Goal: Task Accomplishment & Management: Use online tool/utility

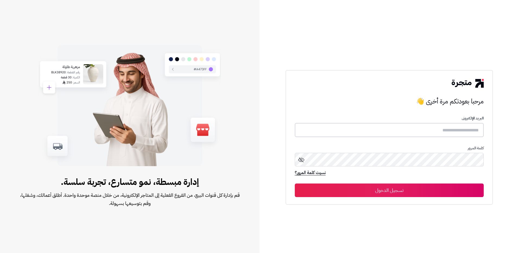
click at [384, 134] on input "text" at bounding box center [389, 130] width 189 height 14
click at [392, 130] on input "text" at bounding box center [389, 130] width 189 height 14
click at [367, 131] on input "text" at bounding box center [389, 130] width 189 height 14
type input "**********"
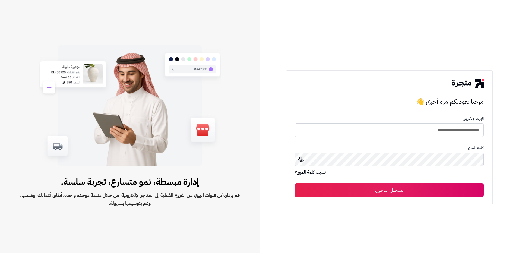
click at [382, 186] on button "تسجيل الدخول" at bounding box center [389, 190] width 189 height 14
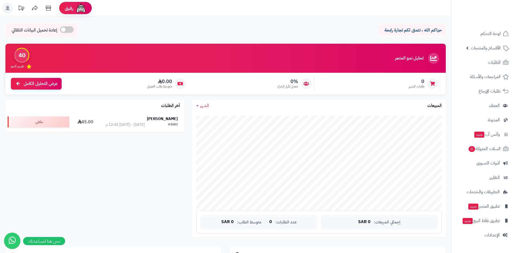
drag, startPoint x: 0, startPoint y: 0, endPoint x: 124, endPoint y: 4, distance: 124.2
click at [124, 4] on header "رفيق ! 0 الطلبات معالجة مكتمل إرجاع المنتجات العملاء المتواجدون الان 2 عملاء من…" at bounding box center [257, 8] width 515 height 16
click at [485, 48] on span "الأقسام والمنتجات" at bounding box center [486, 48] width 30 height 8
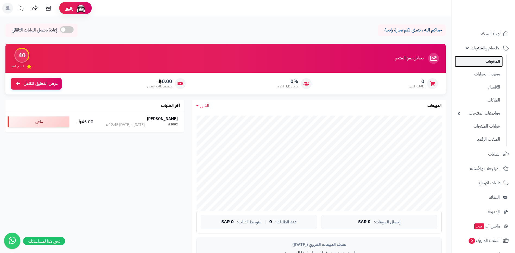
click at [488, 62] on link "المنتجات" at bounding box center [479, 61] width 48 height 11
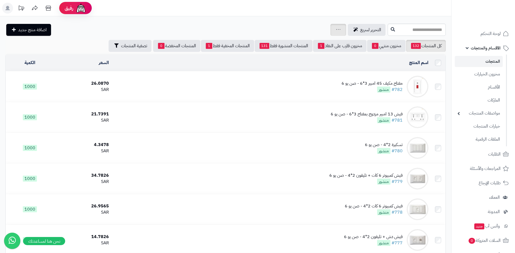
click at [336, 32] on link at bounding box center [338, 30] width 4 height 7
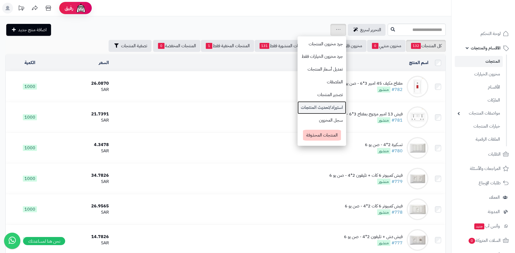
click at [300, 105] on link "استيراد/تحديث المنتجات" at bounding box center [322, 107] width 49 height 13
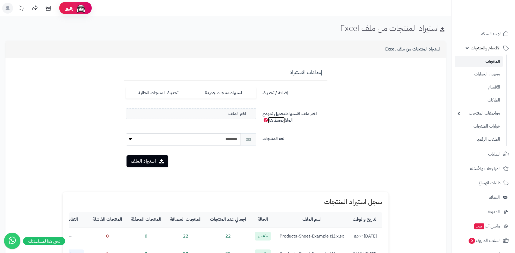
click at [275, 119] on link "اضغط هنا" at bounding box center [276, 120] width 17 height 7
